Goal: Task Accomplishment & Management: Use online tool/utility

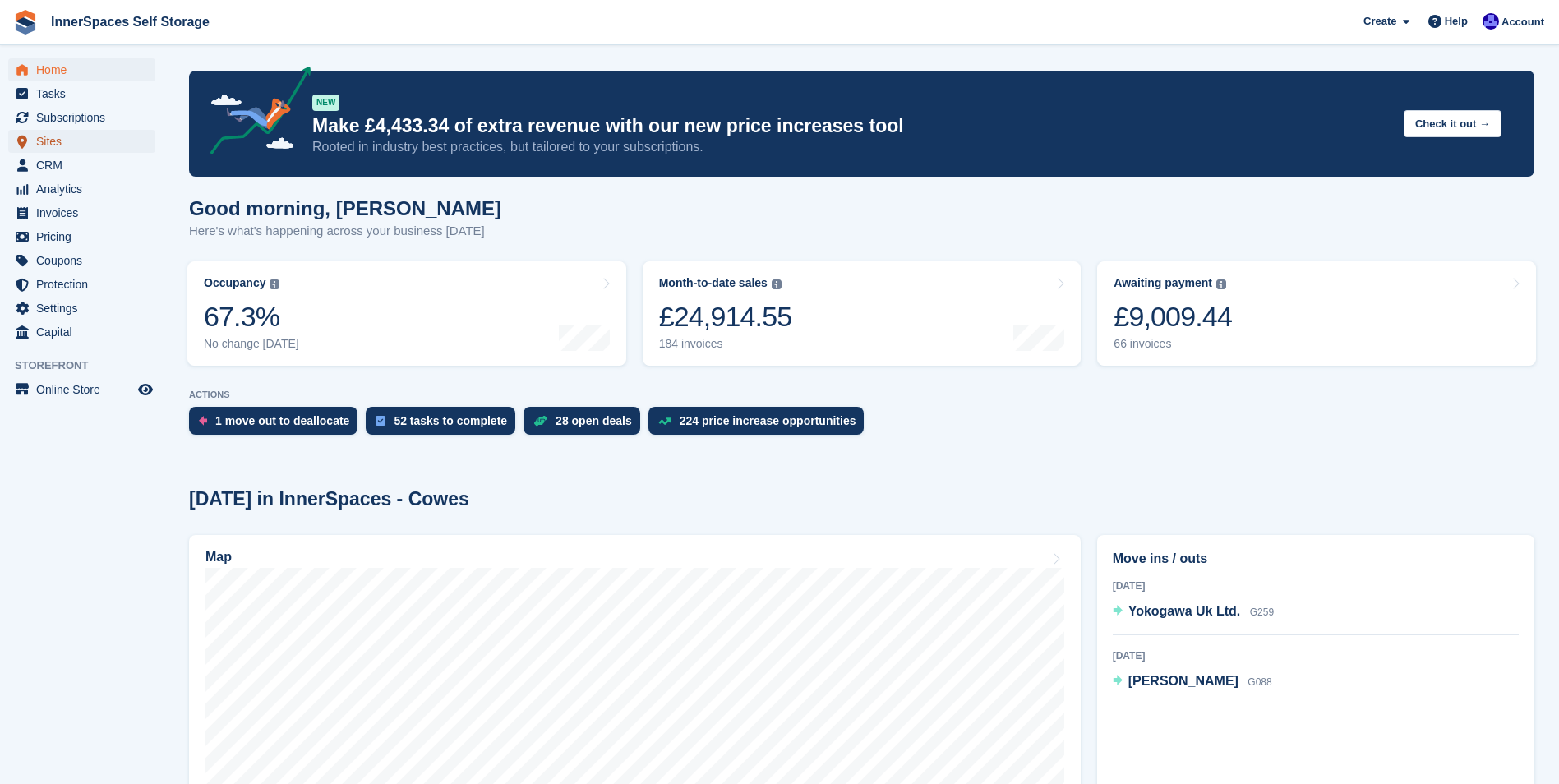
click at [43, 142] on span "Sites" at bounding box center [86, 141] width 98 height 23
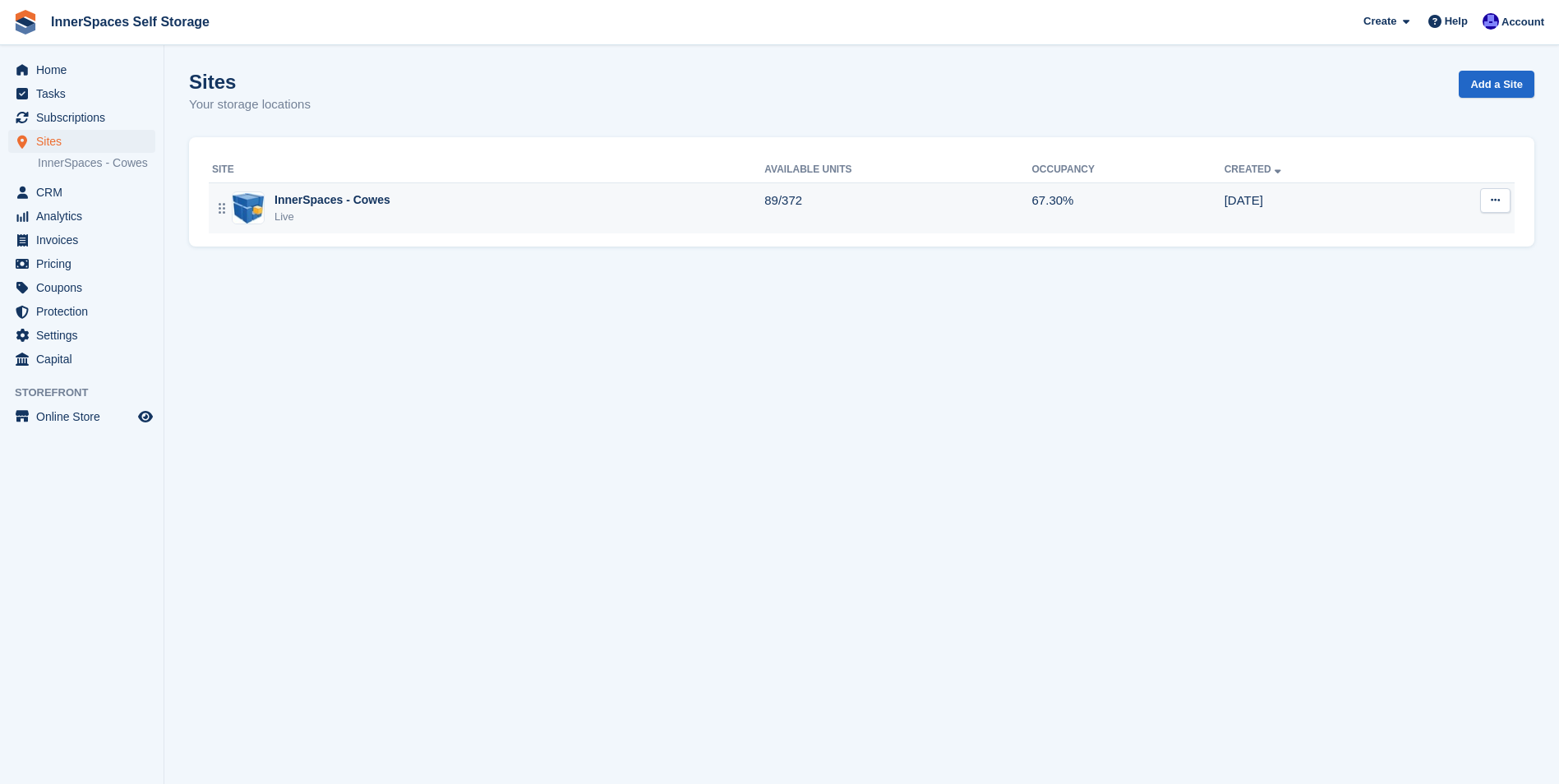
click at [336, 201] on div "InnerSpaces - Cowes" at bounding box center [331, 199] width 116 height 17
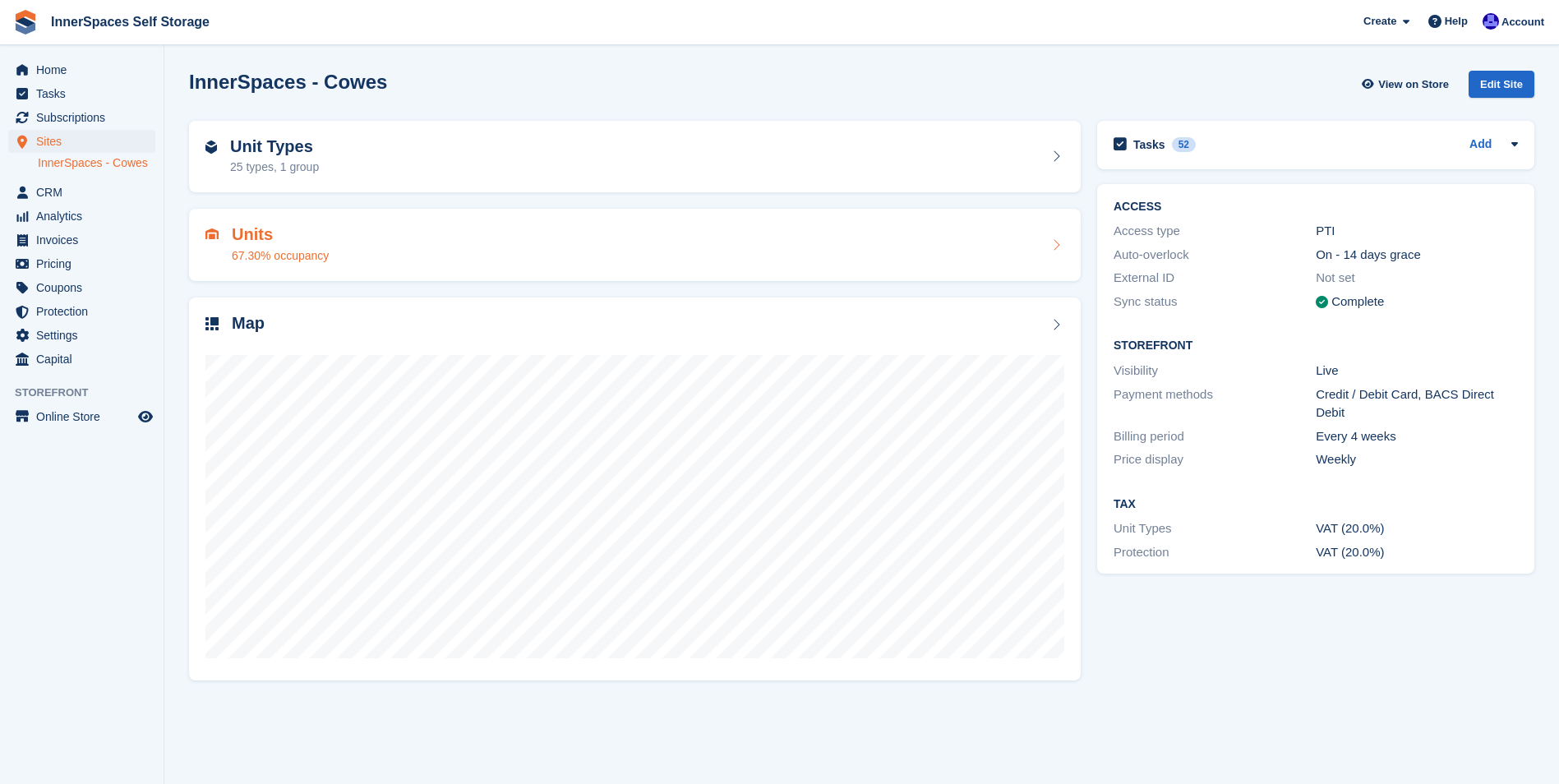
click at [297, 239] on h2 "Units" at bounding box center [280, 234] width 97 height 19
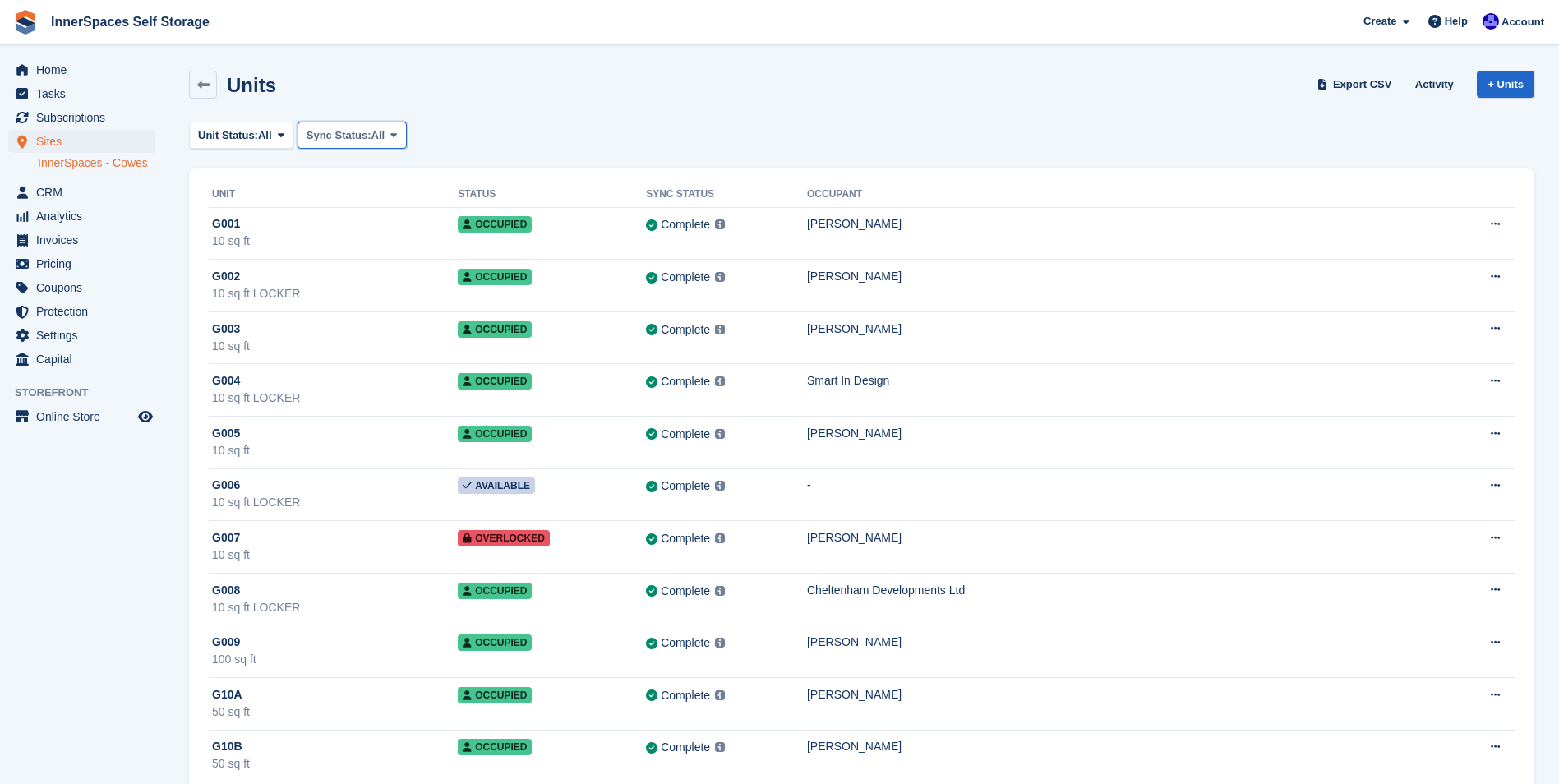
click at [394, 133] on icon at bounding box center [393, 136] width 6 height 11
click at [287, 134] on span at bounding box center [280, 135] width 13 height 13
click at [265, 209] on link "Available" at bounding box center [268, 204] width 143 height 29
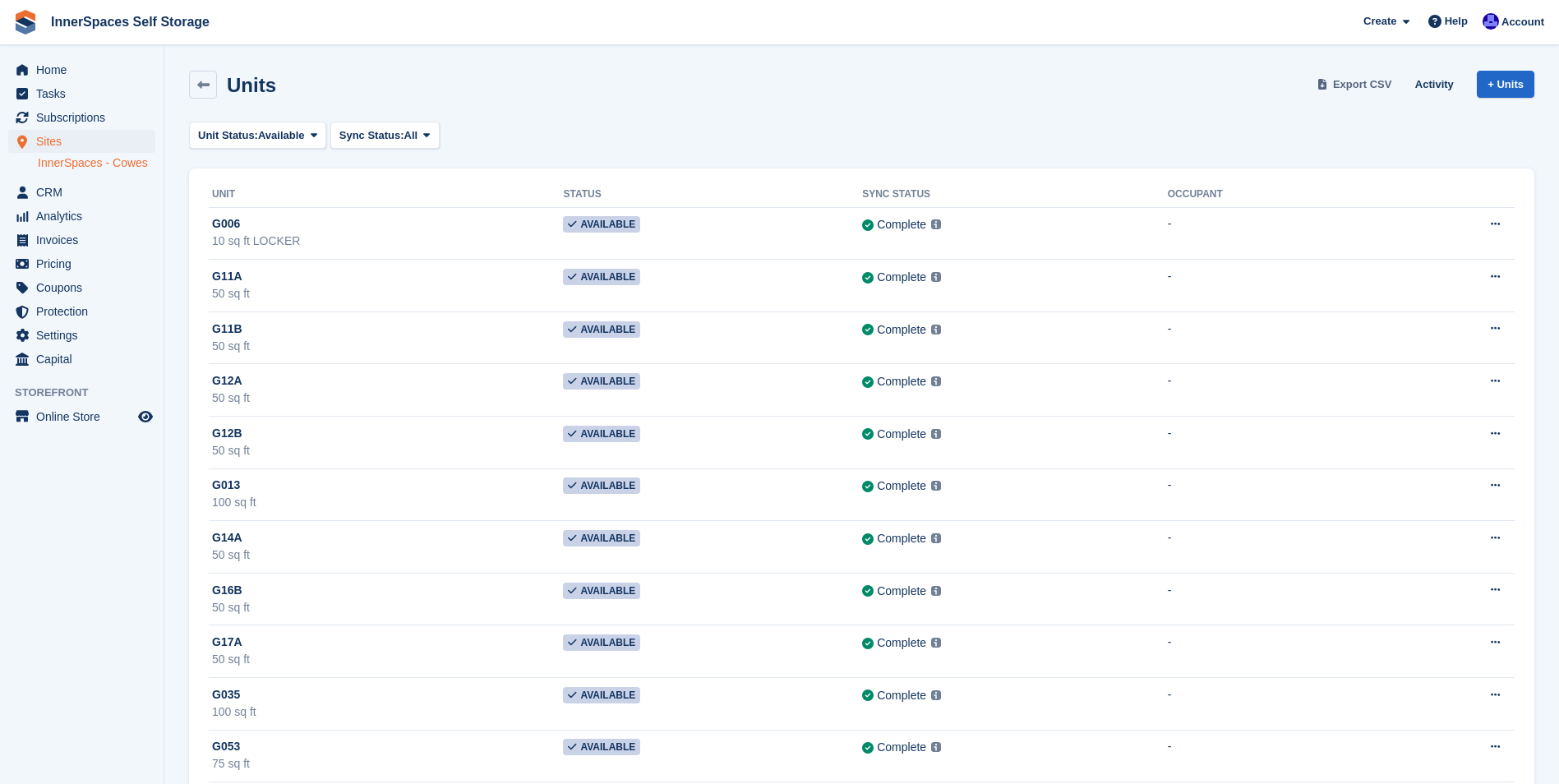
click at [1347, 91] on span "Export CSV" at bounding box center [1362, 85] width 59 height 16
